Goal: Transaction & Acquisition: Subscribe to service/newsletter

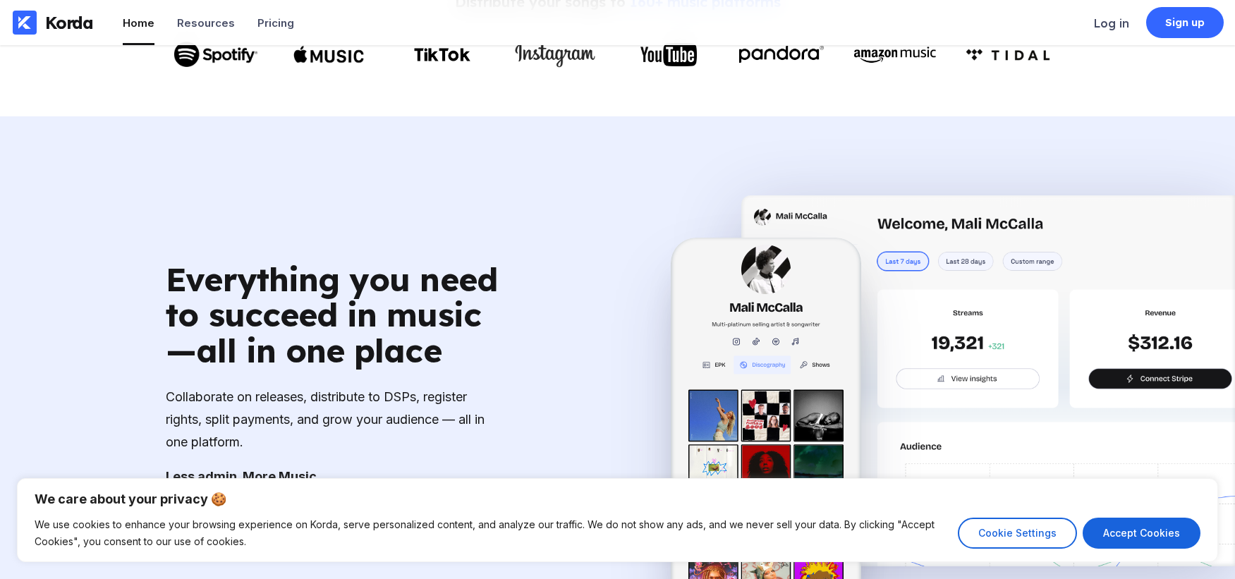
scroll to position [854, 0]
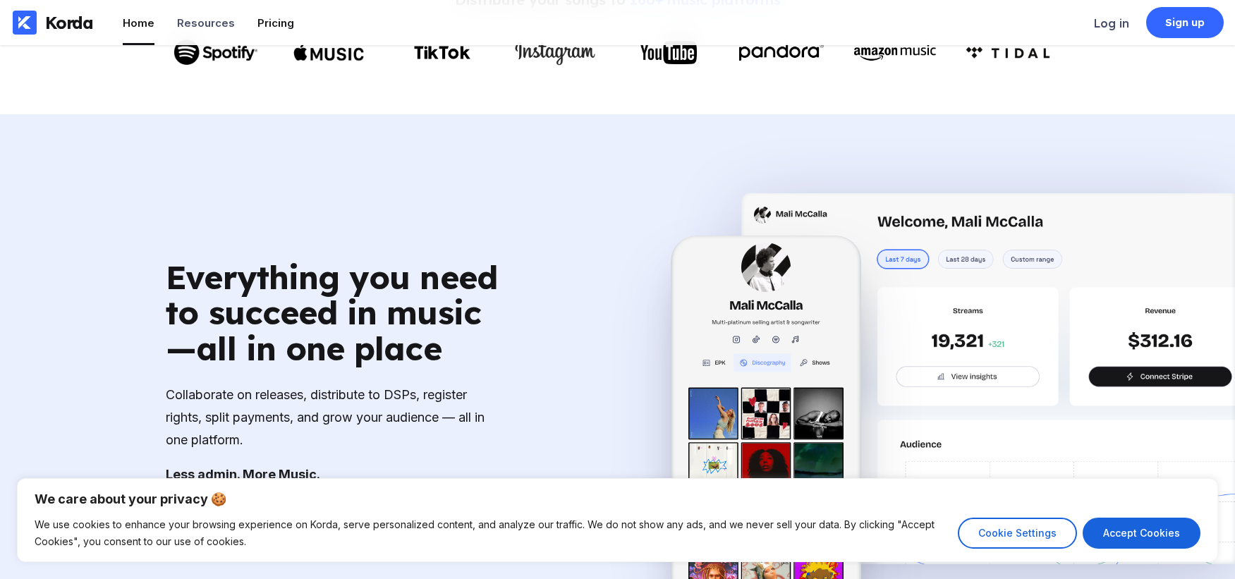
click at [274, 16] on div "Pricing" at bounding box center [275, 22] width 37 height 13
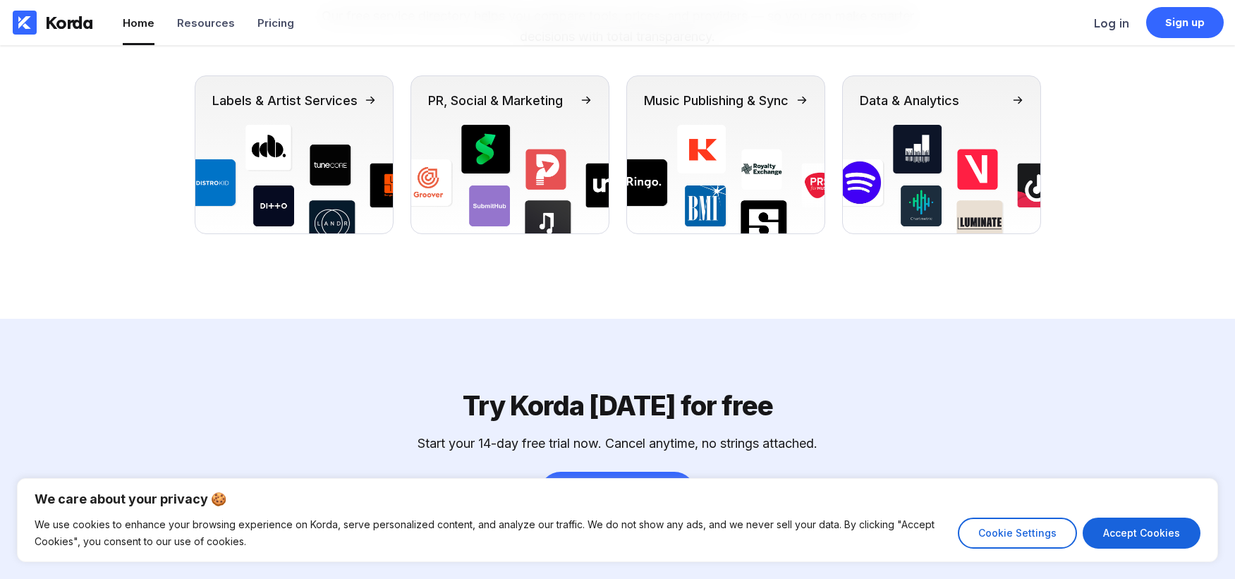
scroll to position [4561, 0]
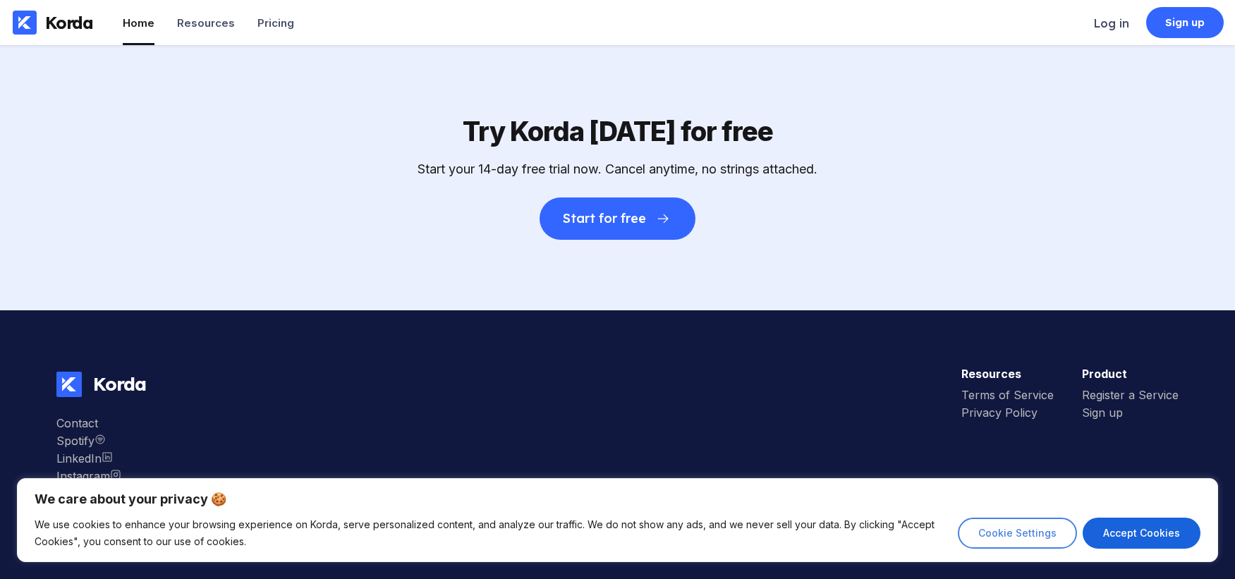
click at [991, 536] on button "Cookie Settings" at bounding box center [1017, 533] width 119 height 31
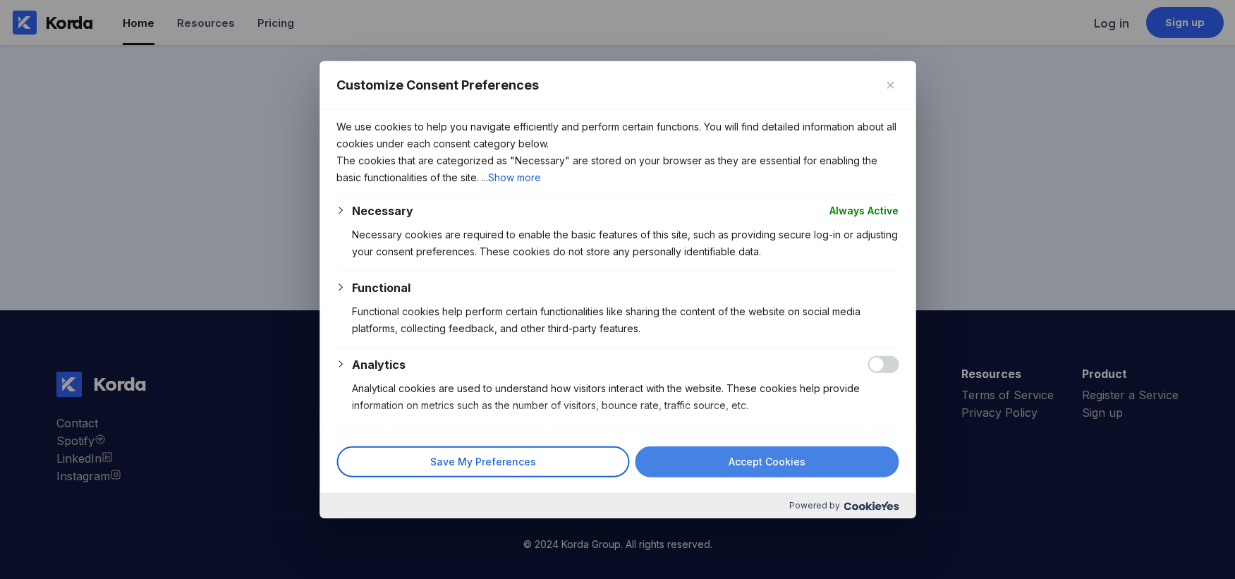
click at [793, 470] on button "Accept Cookies" at bounding box center [767, 461] width 264 height 31
checkbox input "true"
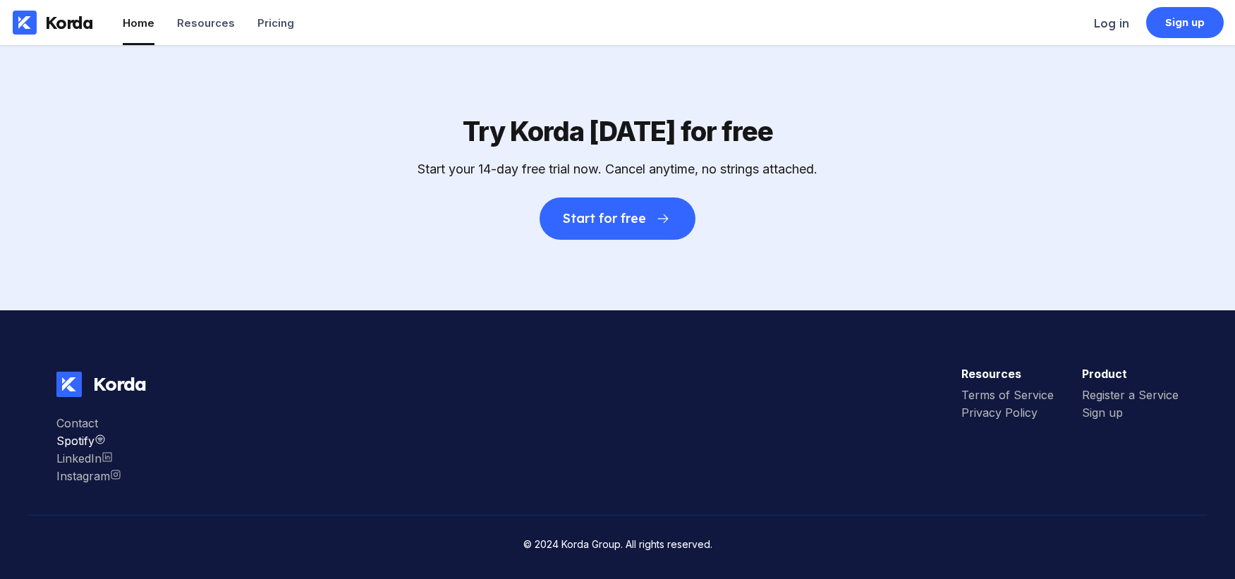
click at [67, 445] on div "Spotify" at bounding box center [88, 441] width 65 height 14
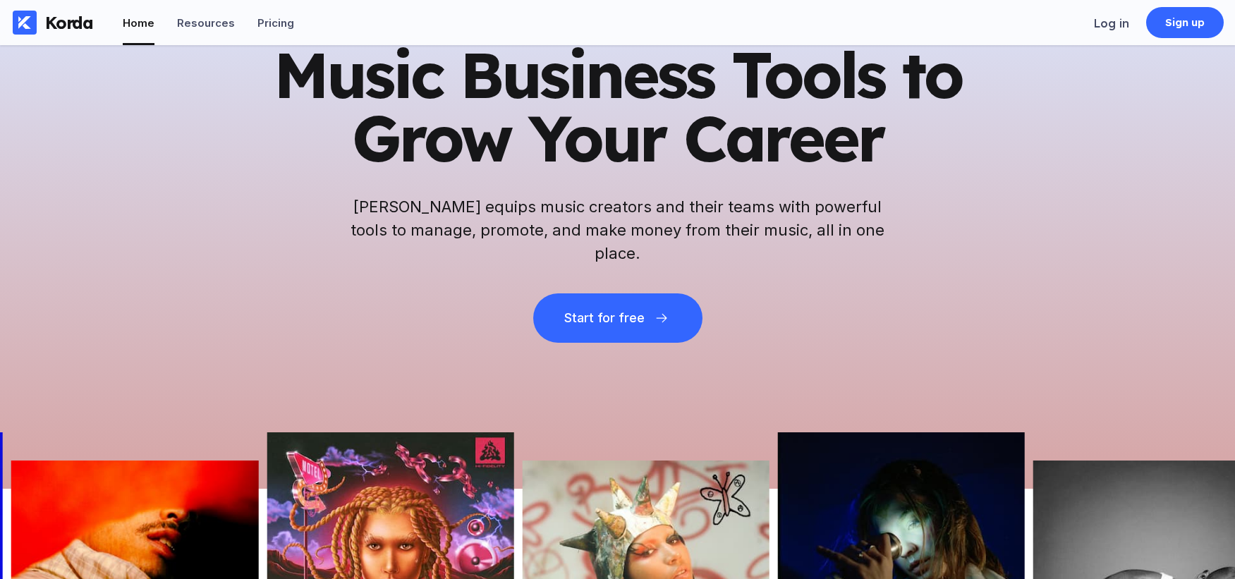
scroll to position [0, 0]
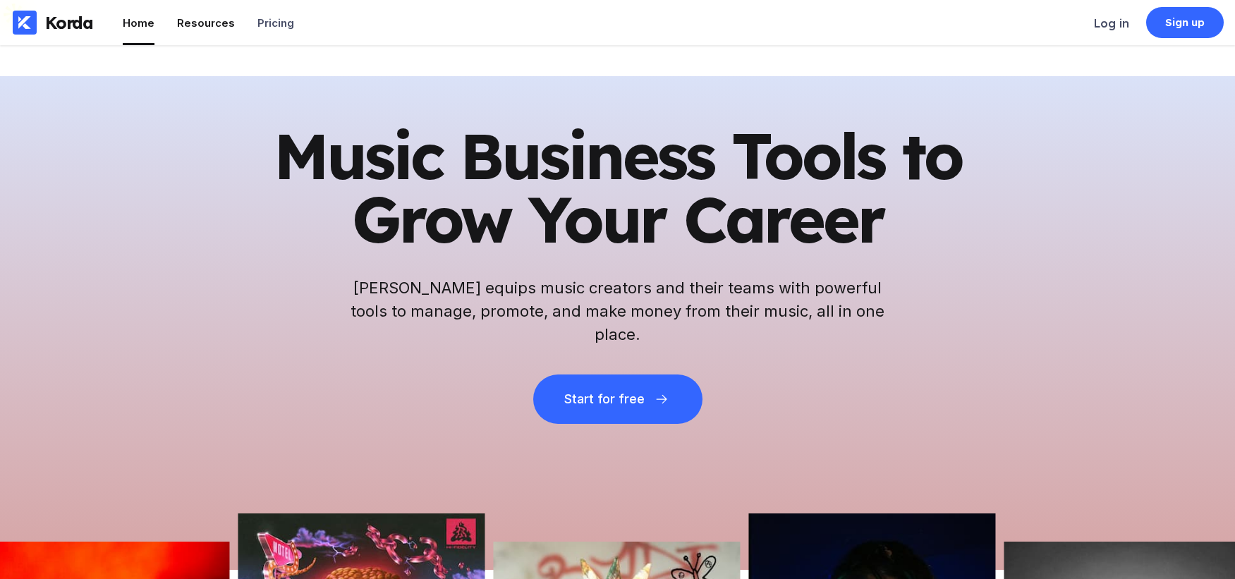
click at [178, 22] on div "Resources" at bounding box center [206, 22] width 58 height 13
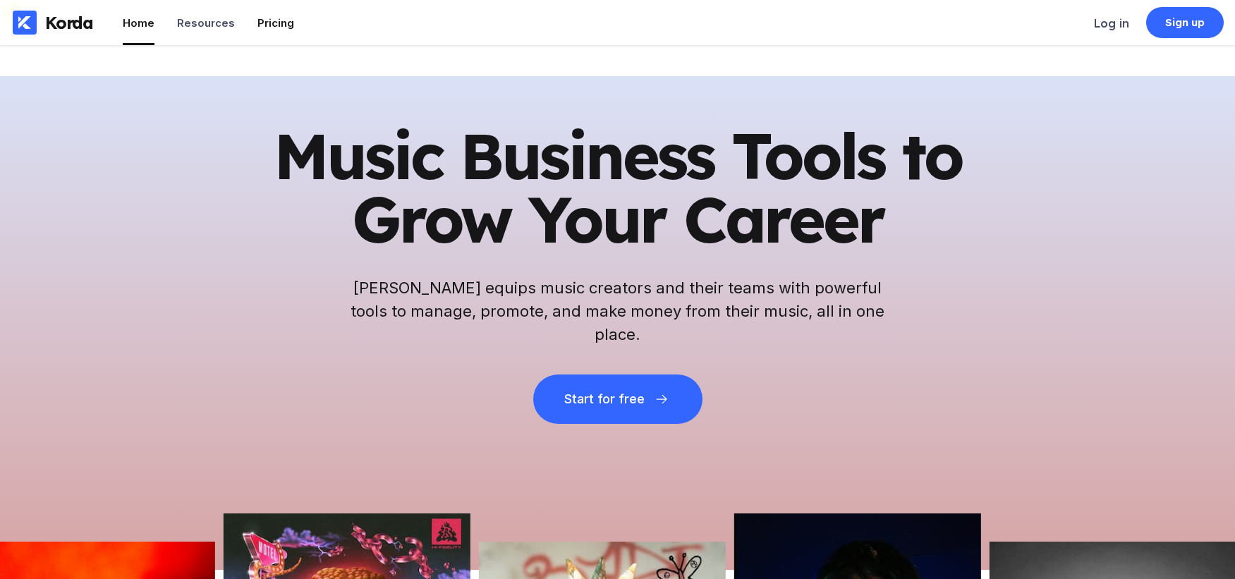
click at [274, 20] on div "Pricing" at bounding box center [275, 22] width 37 height 13
